Goal: Transaction & Acquisition: Purchase product/service

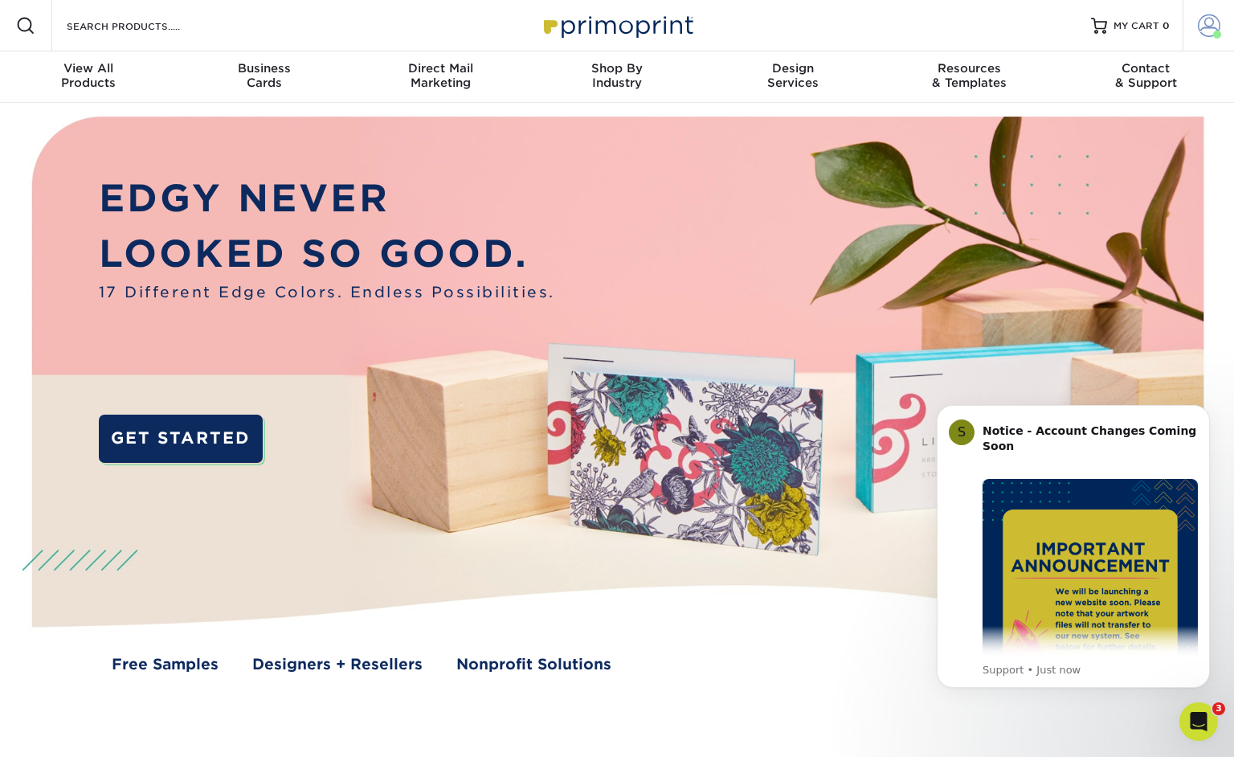
click at [1202, 25] on span at bounding box center [1209, 25] width 22 height 22
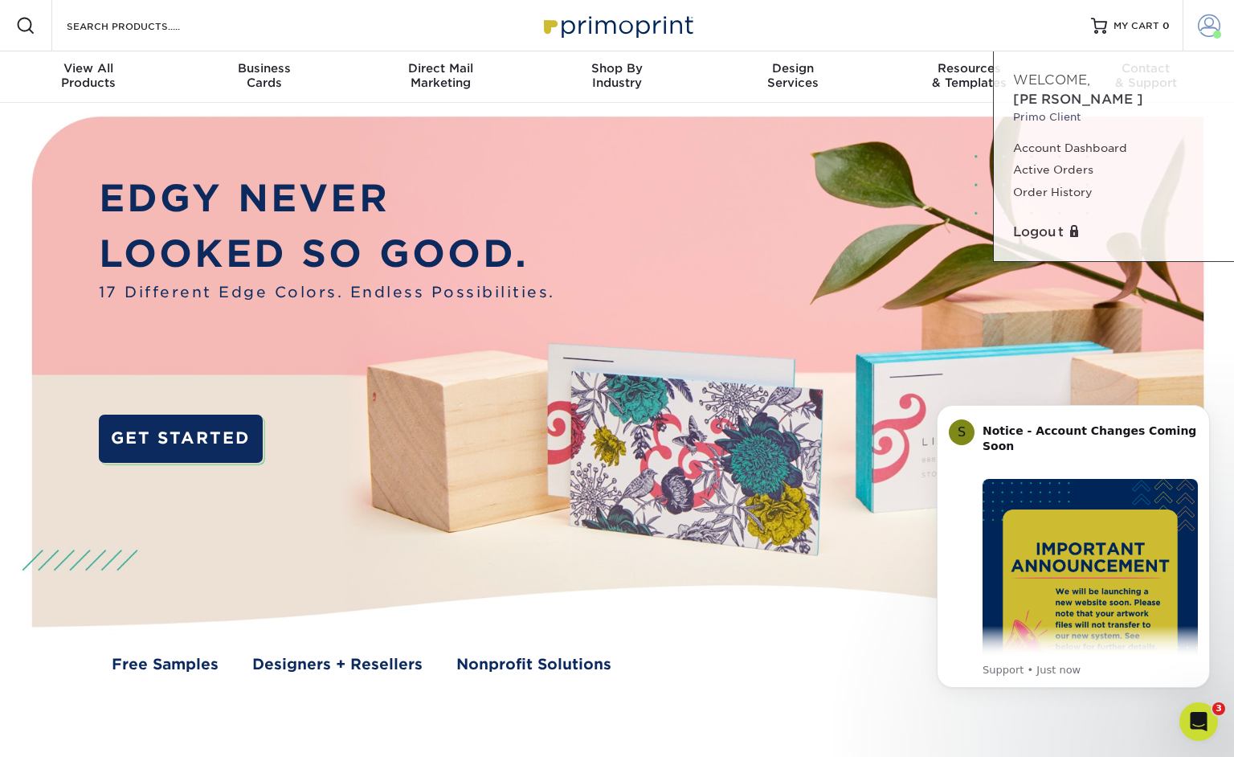
scroll to position [3, 0]
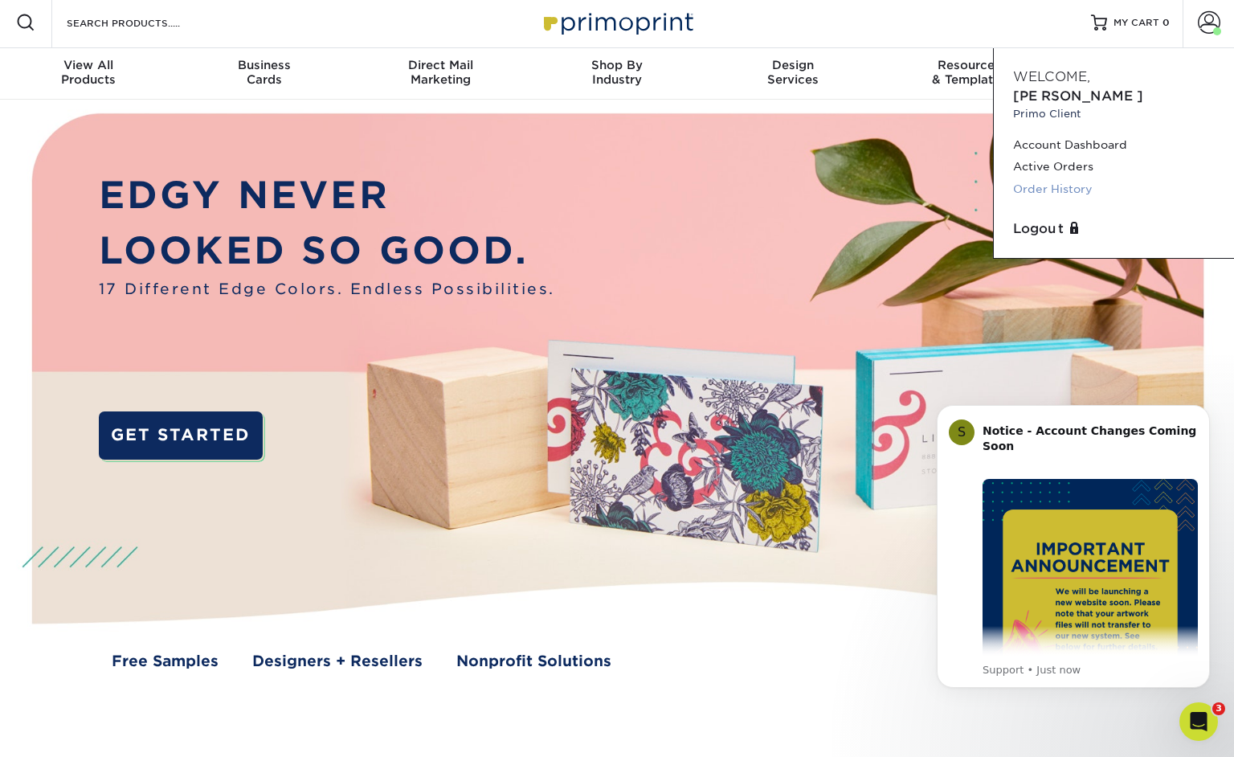
click at [1037, 178] on link "Order History" at bounding box center [1114, 189] width 202 height 22
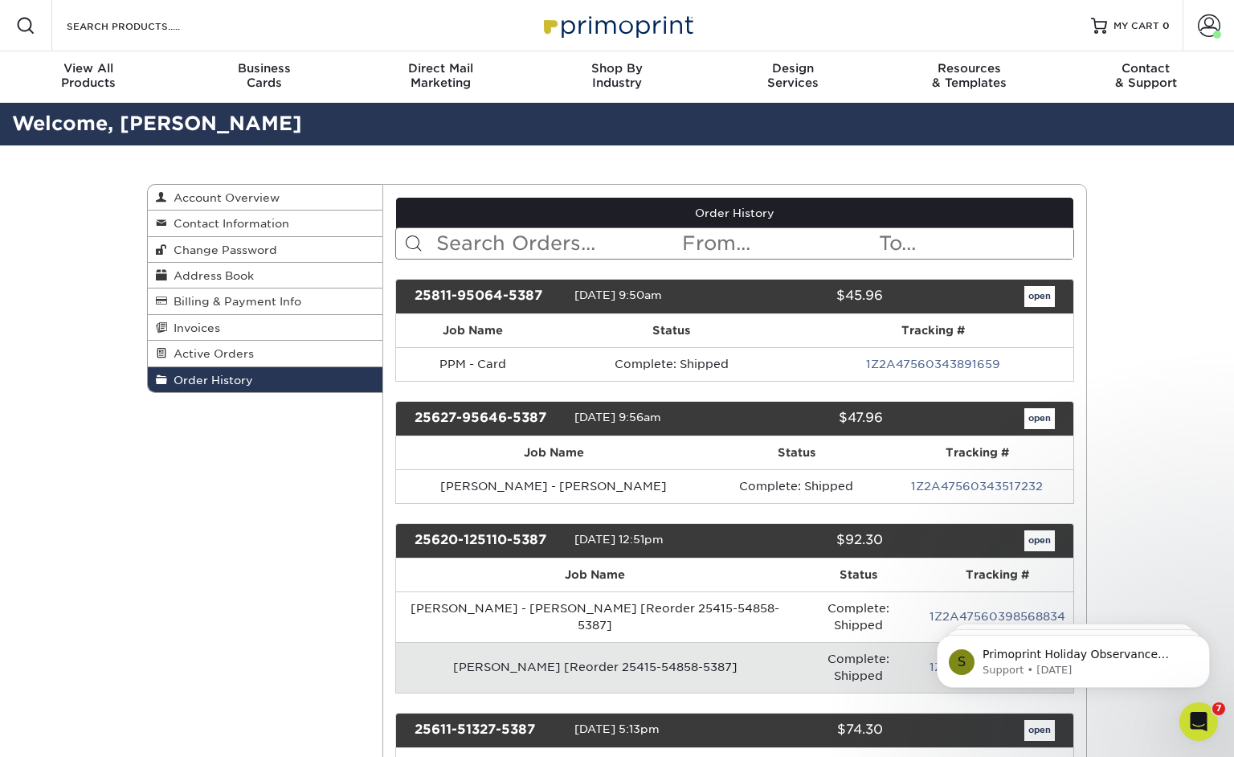
click at [489, 243] on input "text" at bounding box center [558, 243] width 247 height 31
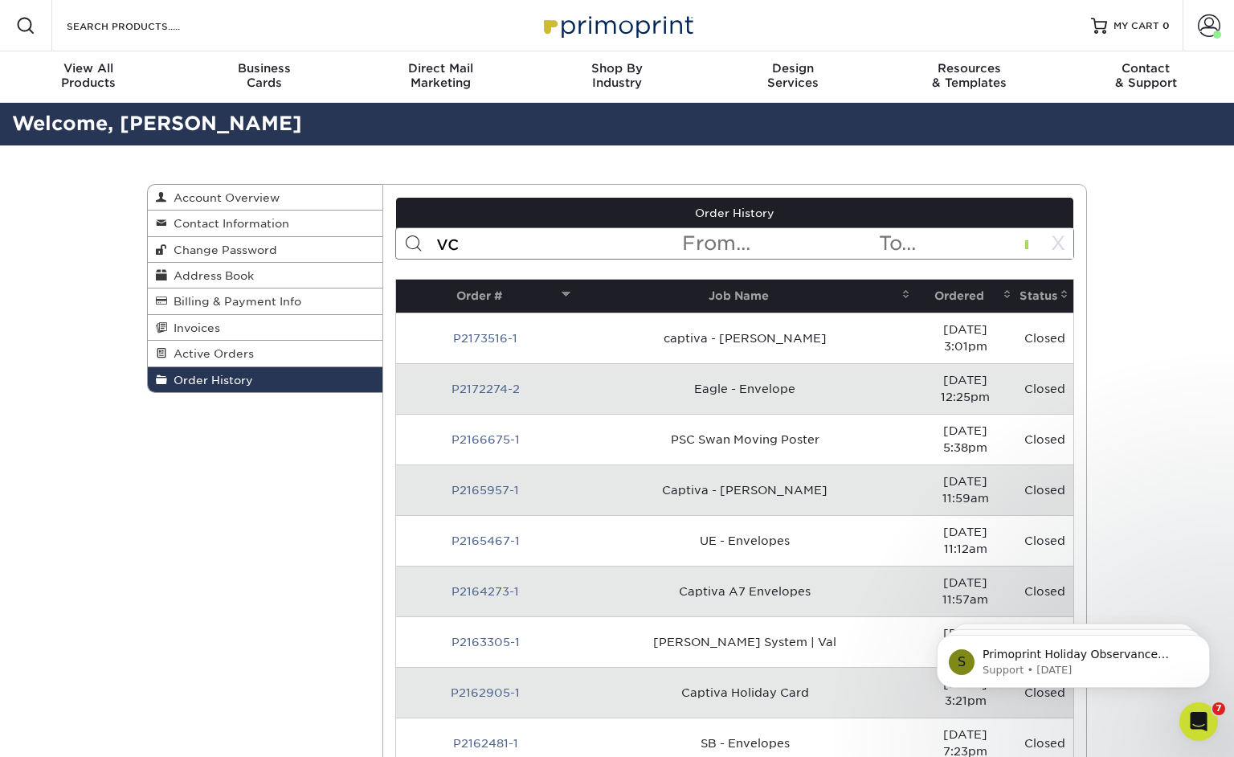
type input "vc"
click at [486, 585] on link "P2001869-2" at bounding box center [485, 591] width 73 height 13
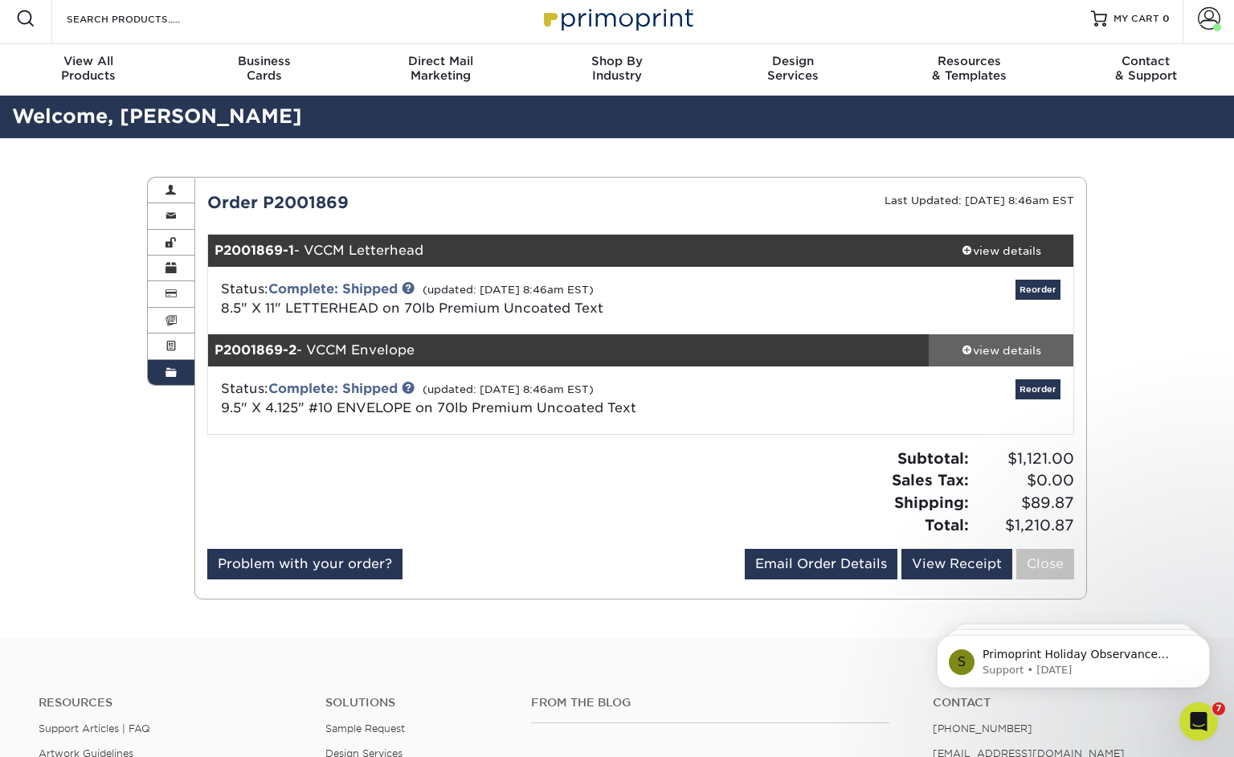
scroll to position [8, 0]
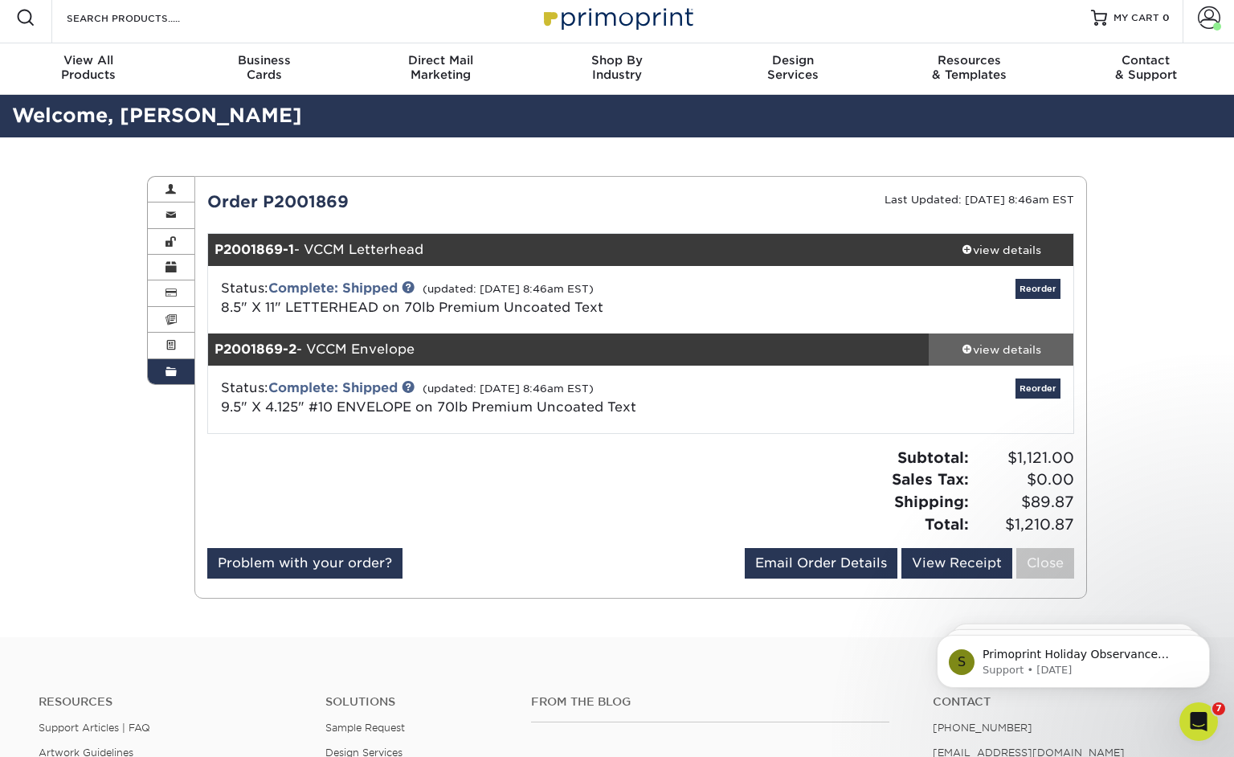
click at [1016, 358] on link "view details" at bounding box center [1001, 349] width 145 height 32
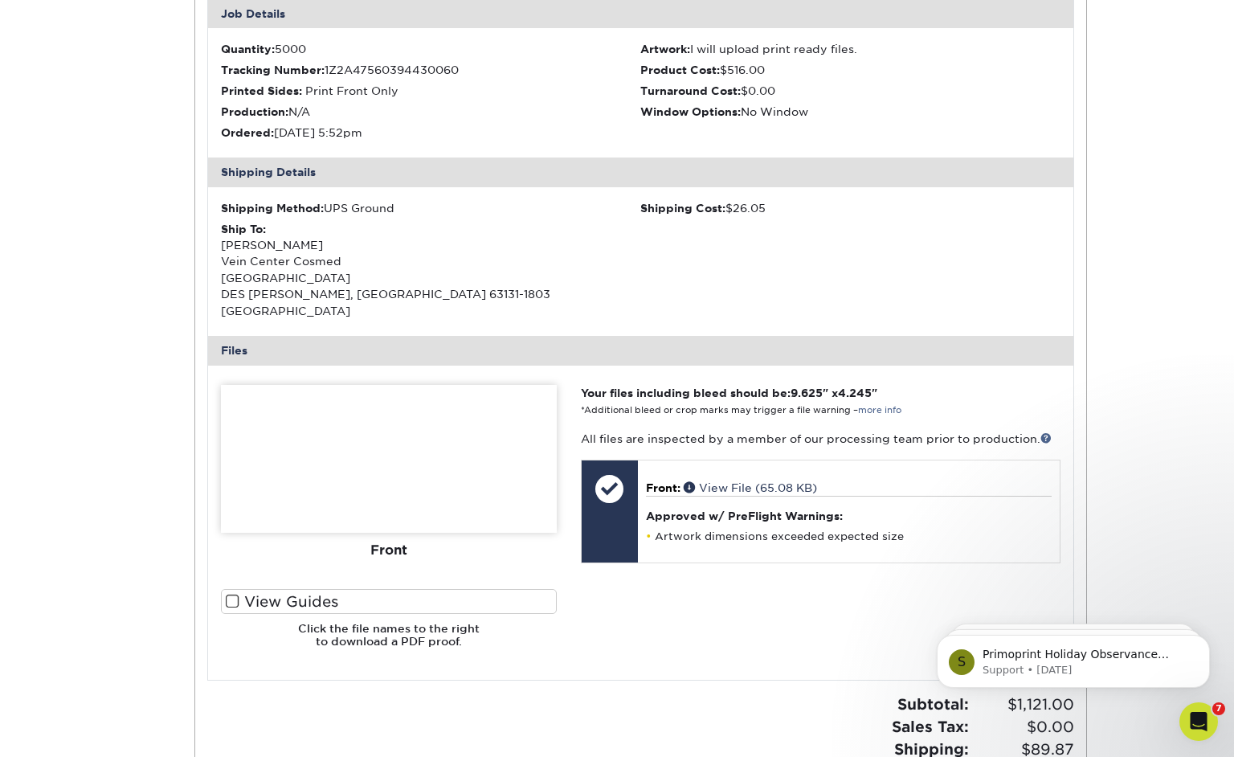
scroll to position [446, 0]
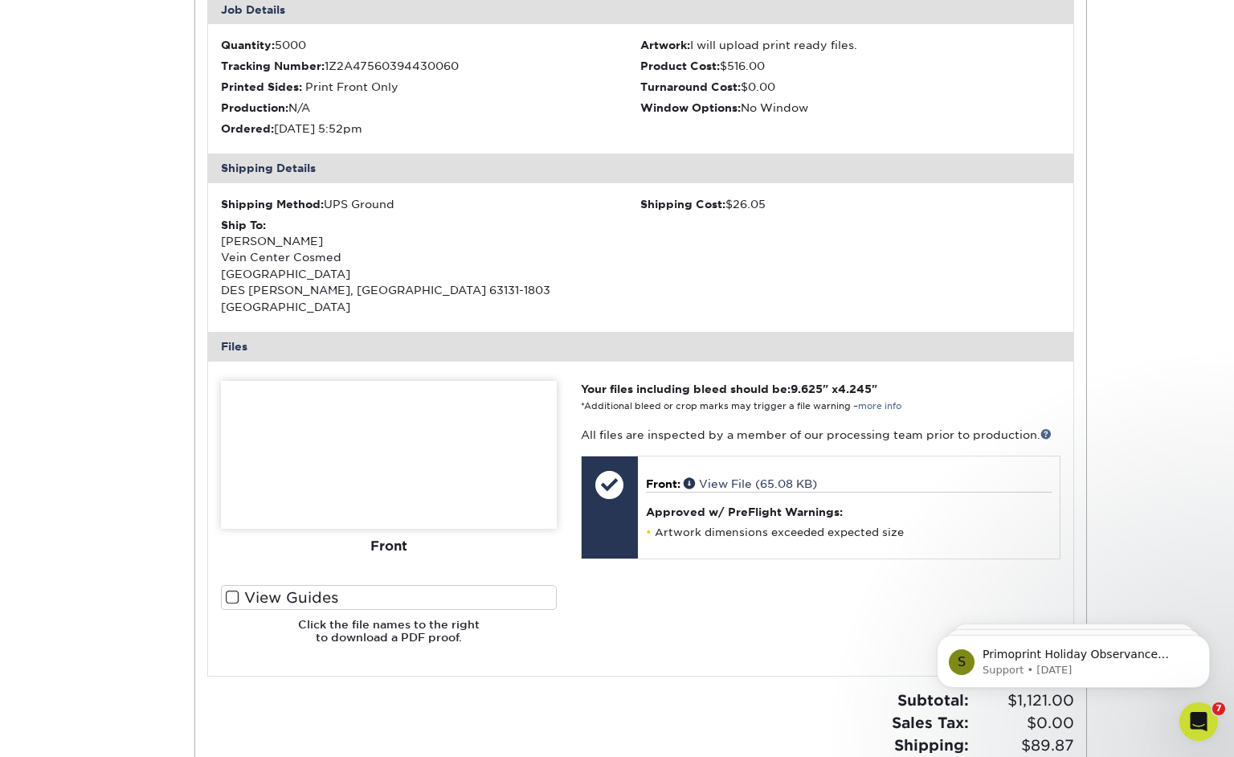
click at [254, 585] on label "View Guides" at bounding box center [389, 597] width 336 height 25
click at [0, 0] on input "View Guides" at bounding box center [0, 0] width 0 height 0
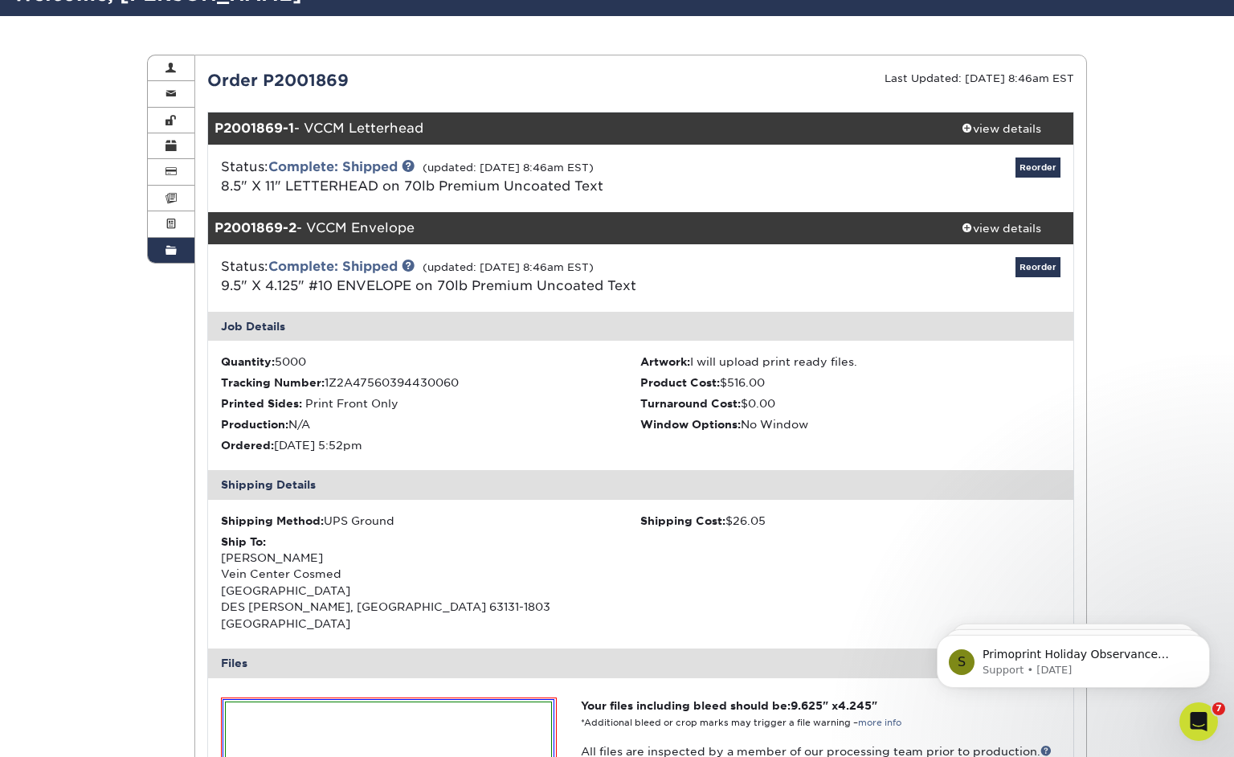
scroll to position [0, 0]
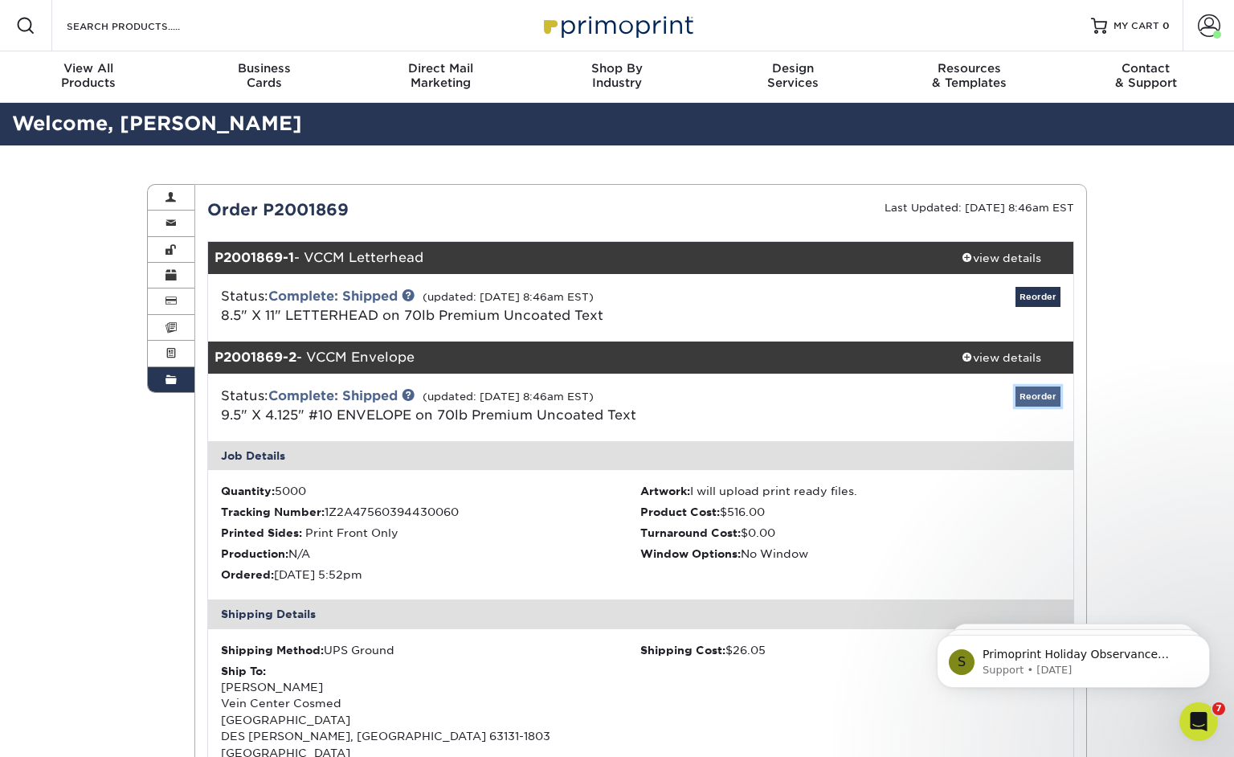
click at [1037, 397] on link "Reorder" at bounding box center [1038, 396] width 45 height 20
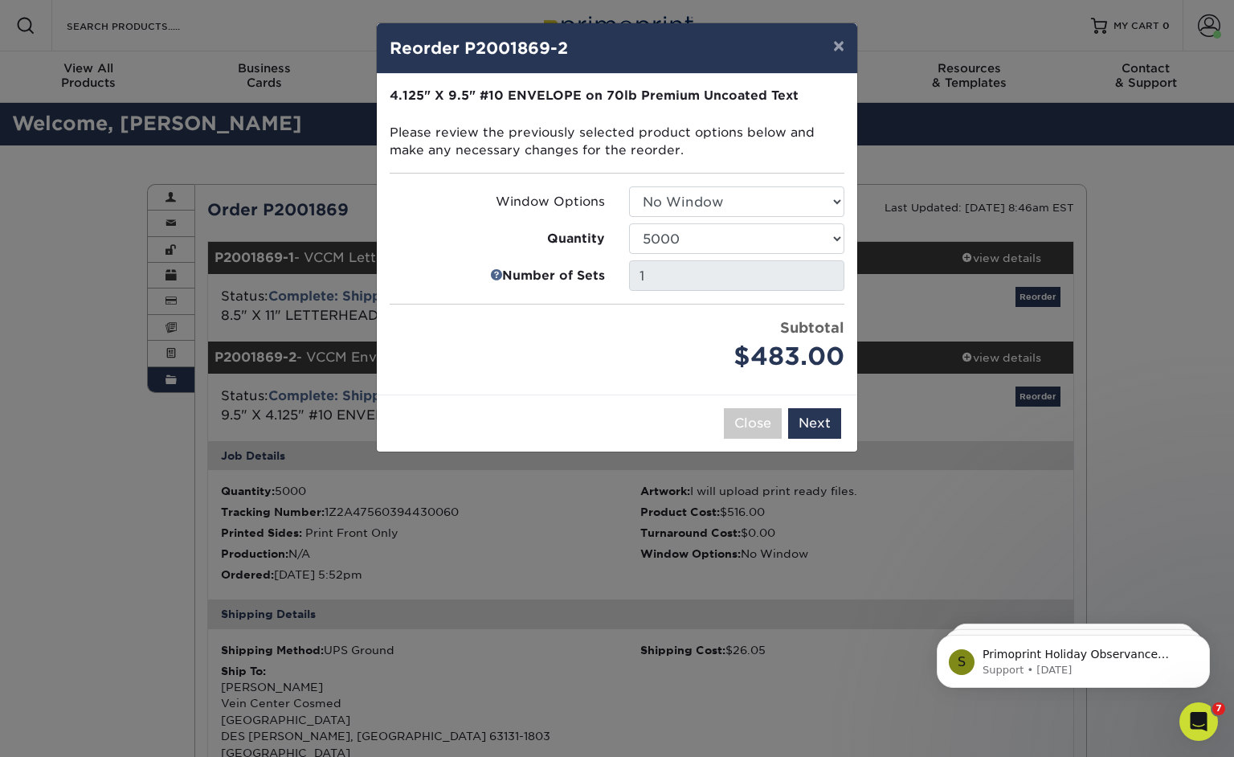
click at [247, 566] on div "× Reorder P2001869-2 Please select all options to continue. Only quantities tha…" at bounding box center [617, 378] width 1234 height 757
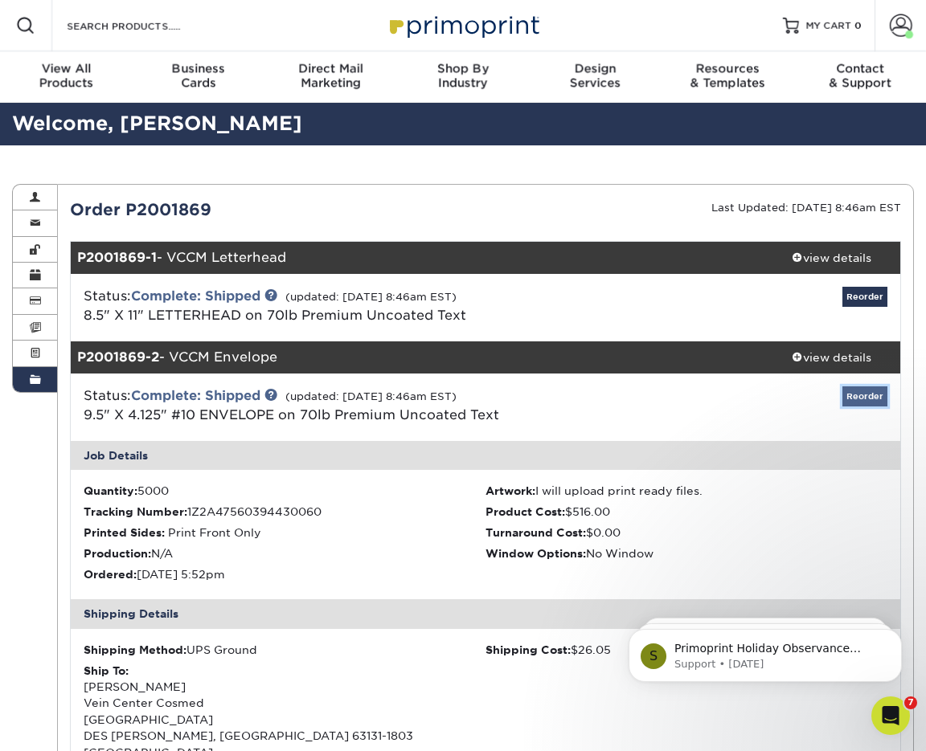
click at [871, 395] on link "Reorder" at bounding box center [864, 396] width 45 height 20
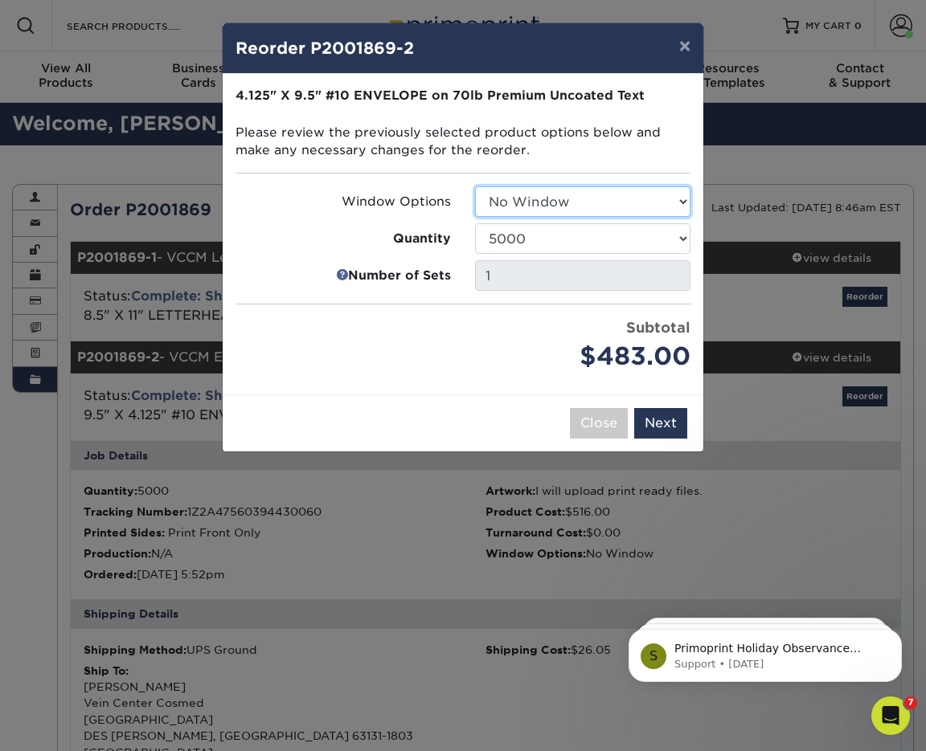
select select "b86b10cc-c636-4afb-8a99-5a4de9e47610"
click option "Window (Left Side)" at bounding box center [0, 0] width 0 height 0
click at [667, 422] on button "Next" at bounding box center [660, 423] width 53 height 31
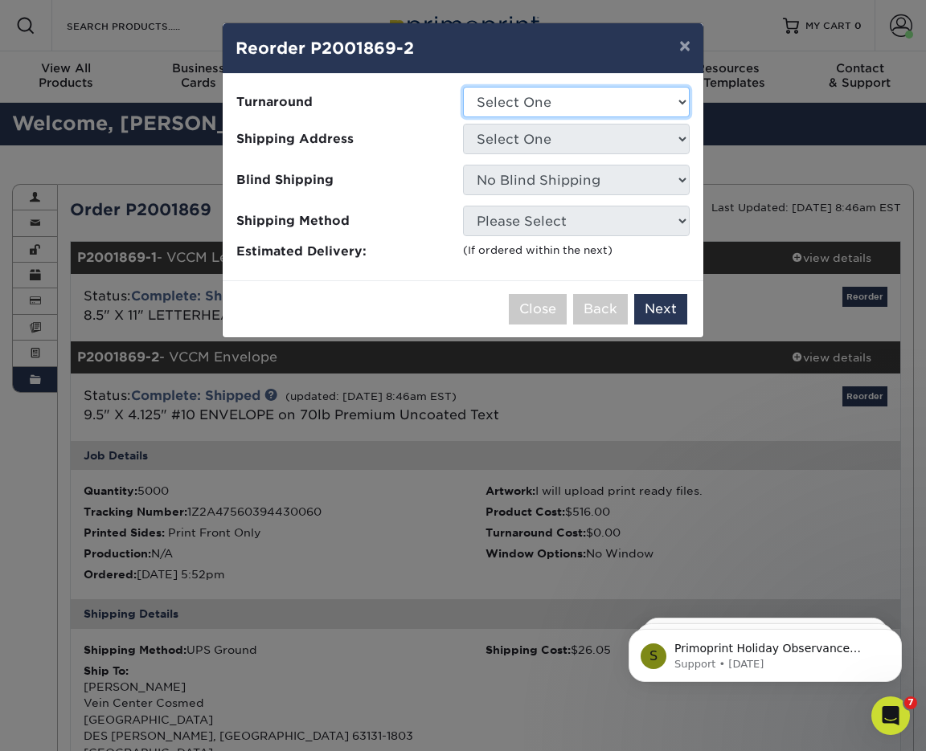
select select "9f0fed89-9d5b-4fb6-a88c-391138605b83"
click option "2-4 Business Days" at bounding box center [0, 0] width 0 height 0
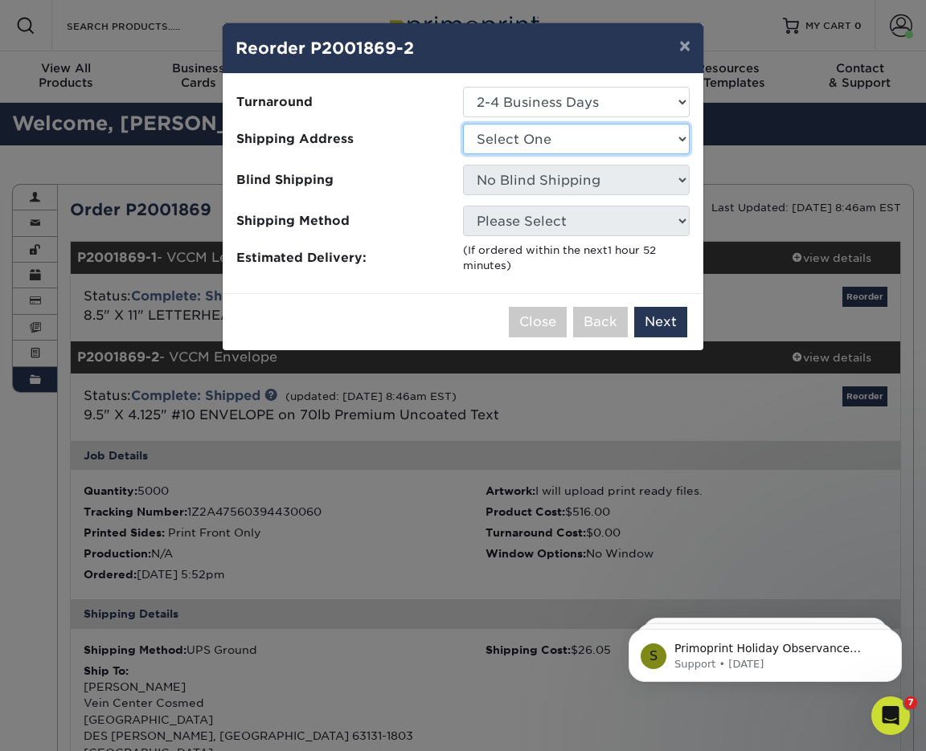
click at [463, 124] on select "Select One [PERSON_NAME] Arbor AC - [PERSON_NAME] [PERSON_NAME]" at bounding box center [576, 139] width 227 height 31
select select "16012"
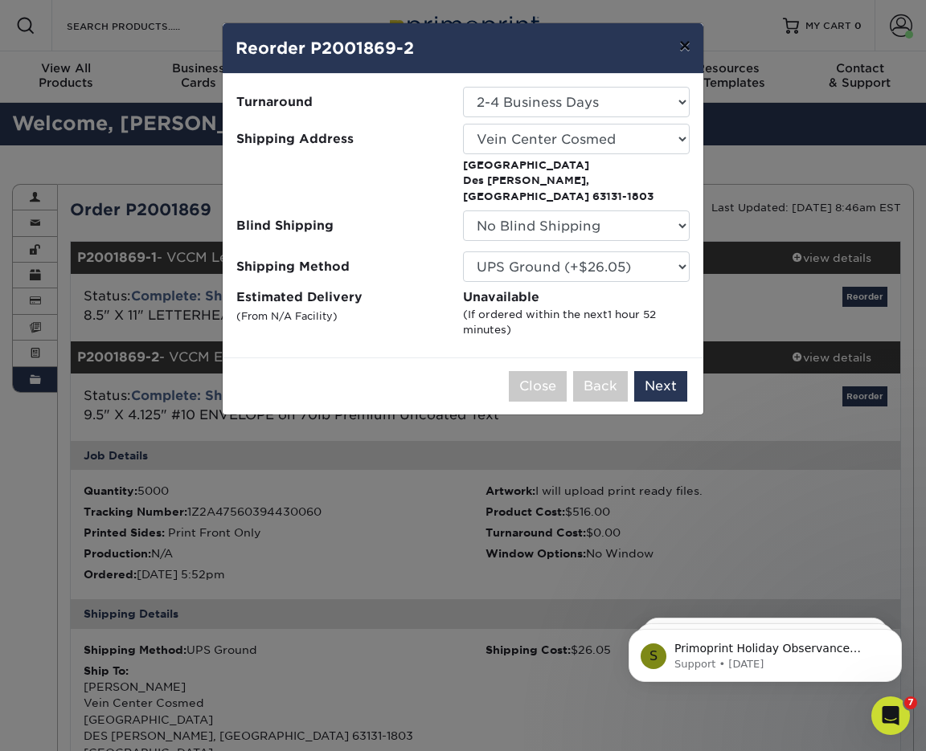
click at [685, 46] on button "×" at bounding box center [684, 45] width 37 height 45
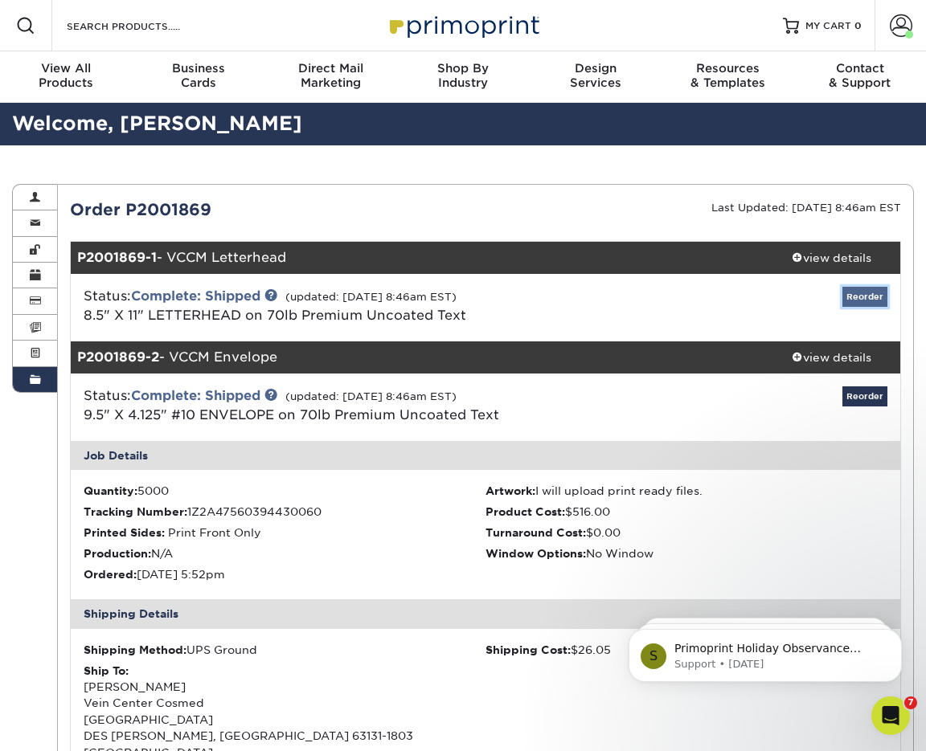
click at [855, 288] on link "Reorder" at bounding box center [864, 297] width 45 height 20
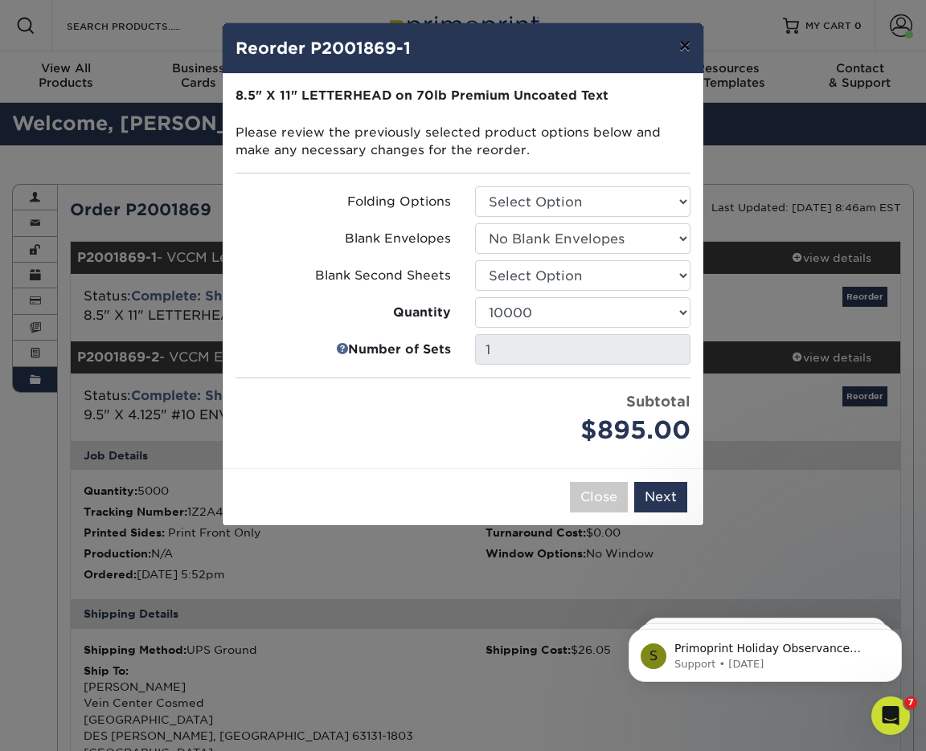
click at [681, 50] on button "×" at bounding box center [684, 45] width 37 height 45
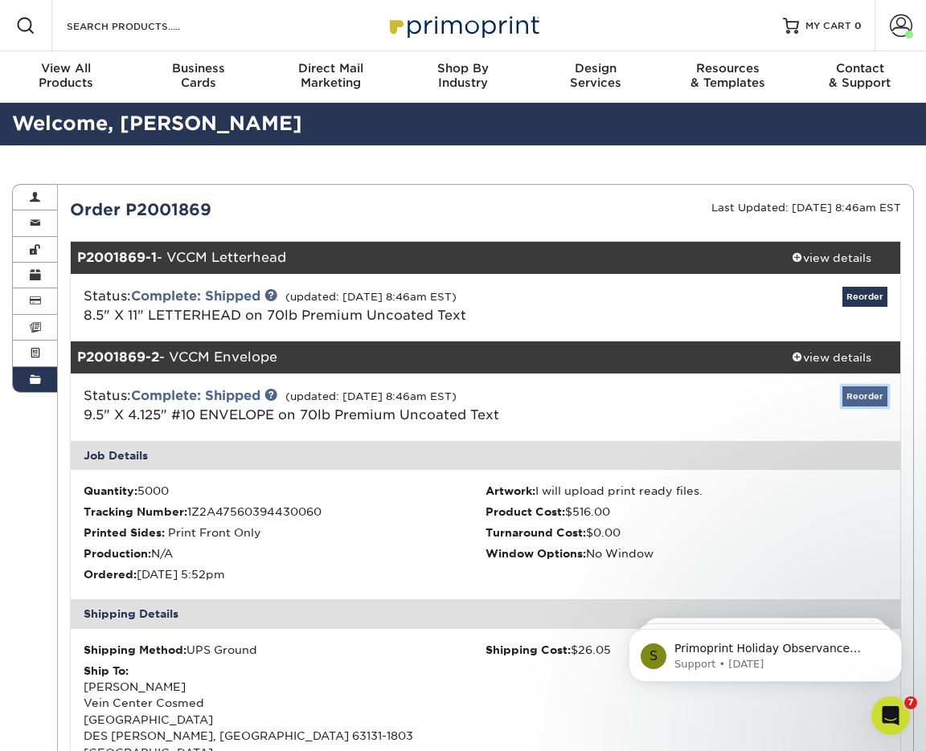
click at [867, 395] on link "Reorder" at bounding box center [864, 396] width 45 height 20
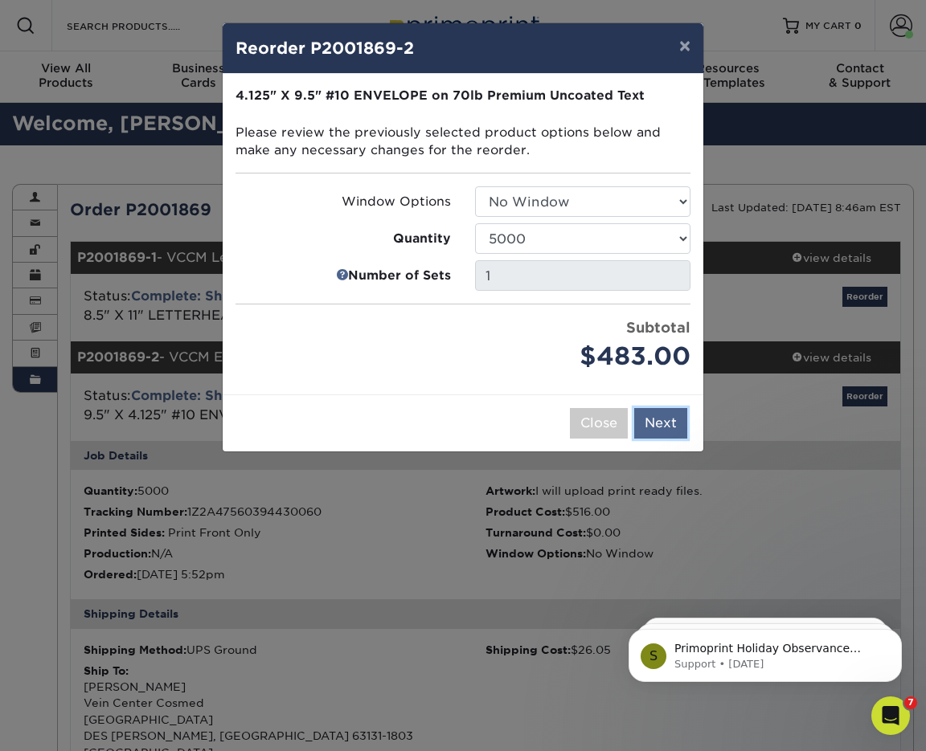
click at [660, 423] on button "Next" at bounding box center [660, 423] width 53 height 31
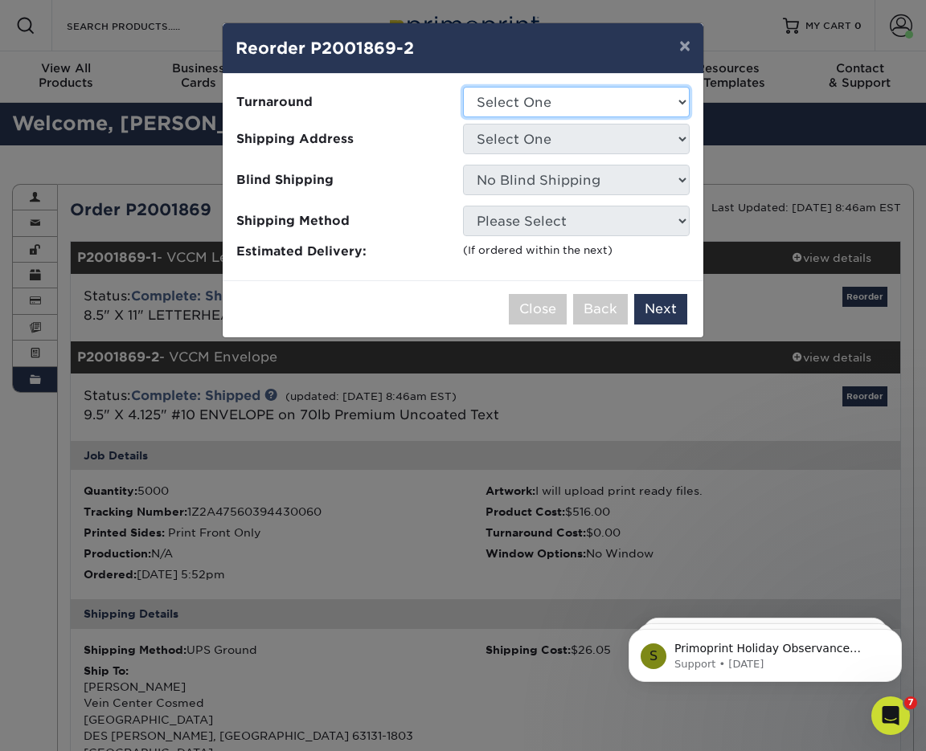
select select "9f0fed89-9d5b-4fb6-a88c-391138605b83"
click option "2-4 Business Days" at bounding box center [0, 0] width 0 height 0
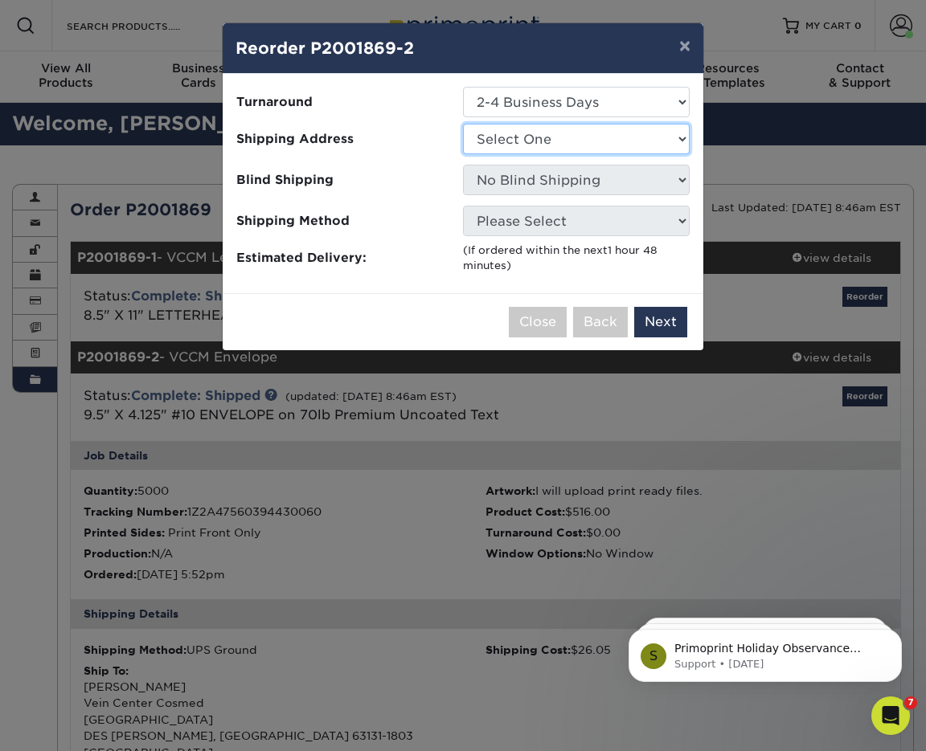
click at [463, 124] on select "Select One [PERSON_NAME] Arbor AC - [PERSON_NAME] [PERSON_NAME]" at bounding box center [576, 139] width 227 height 31
select select "16012"
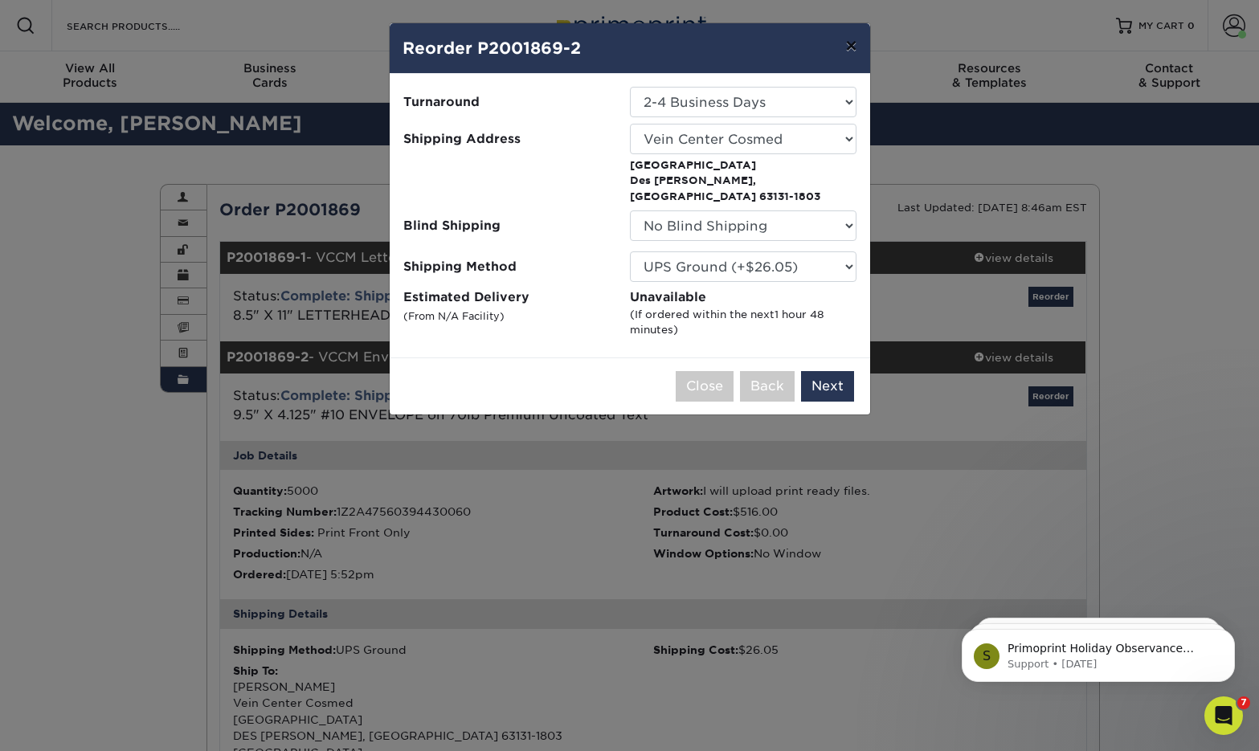
click at [857, 43] on button "×" at bounding box center [850, 45] width 37 height 45
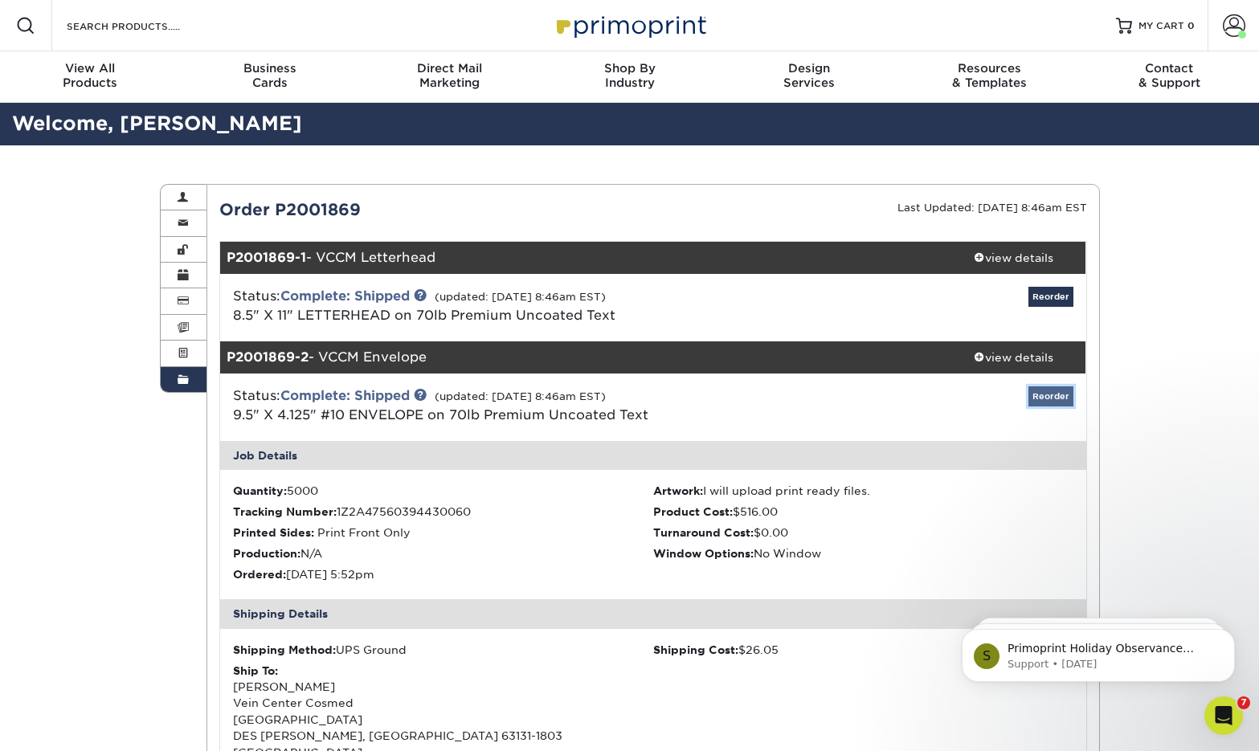
click at [1047, 395] on link "Reorder" at bounding box center [1050, 396] width 45 height 20
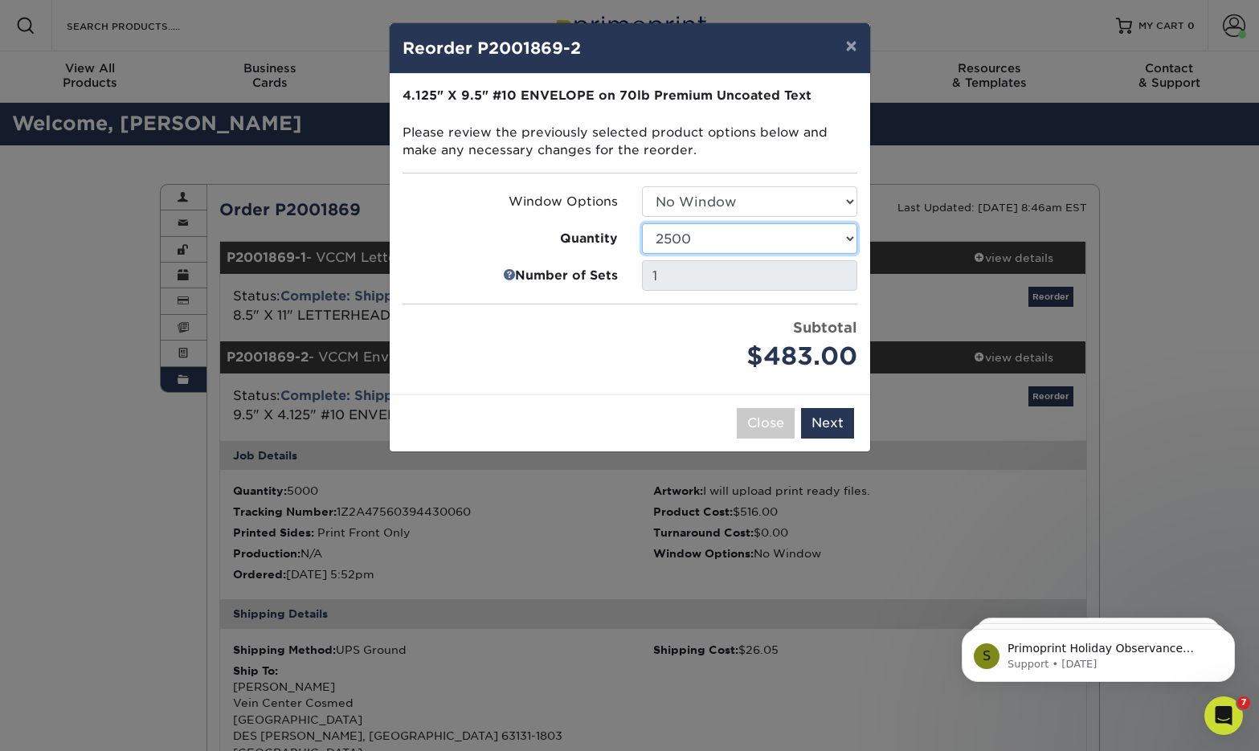
click option "2500" at bounding box center [0, 0] width 0 height 0
click option "1000" at bounding box center [0, 0] width 0 height 0
select select "f593fda3-2d5c-4b9e-9c2c-6197b899ae74"
click option "500" at bounding box center [0, 0] width 0 height 0
click at [854, 51] on button "×" at bounding box center [850, 45] width 37 height 45
